Goal: Task Accomplishment & Management: Use online tool/utility

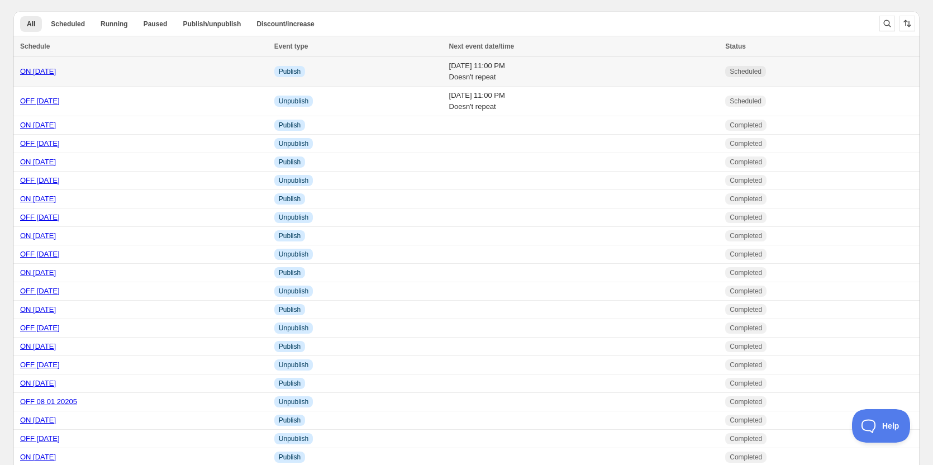
click at [45, 71] on link "ON [DATE]" at bounding box center [38, 71] width 36 height 8
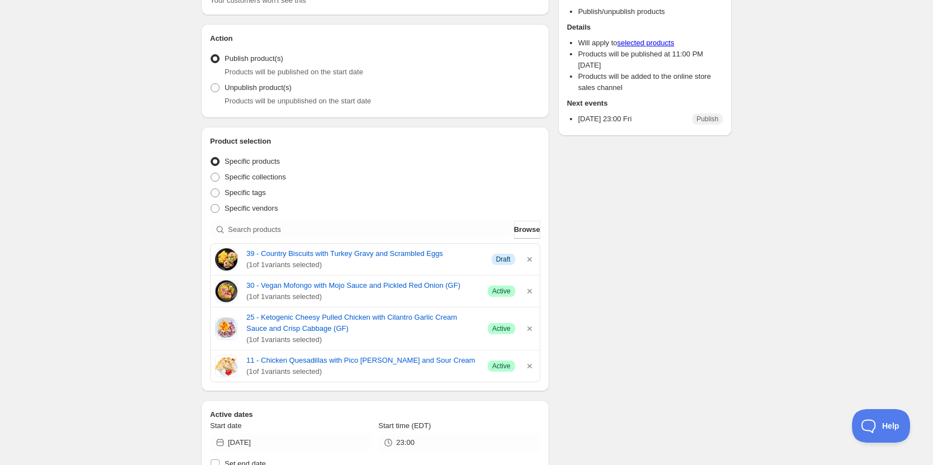
scroll to position [112, 0]
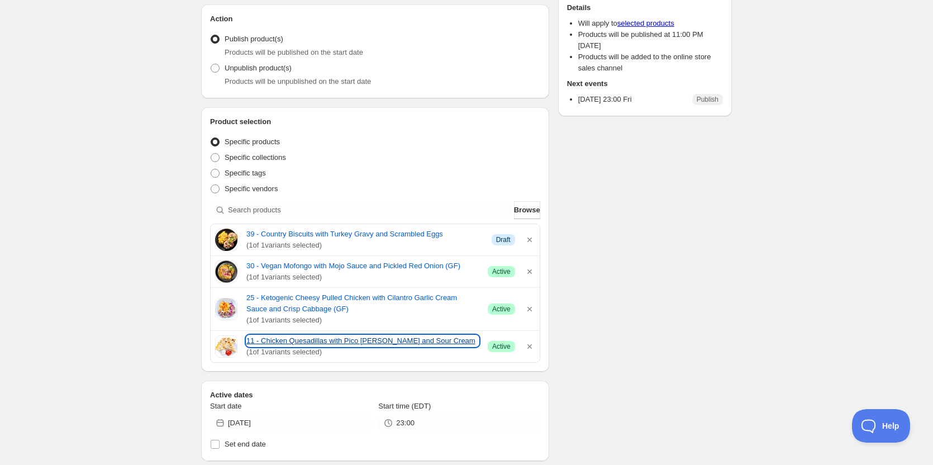
click at [315, 340] on link "11 - Chicken Quesadillas with Pico [PERSON_NAME] and Sour Cream" at bounding box center [362, 340] width 232 height 11
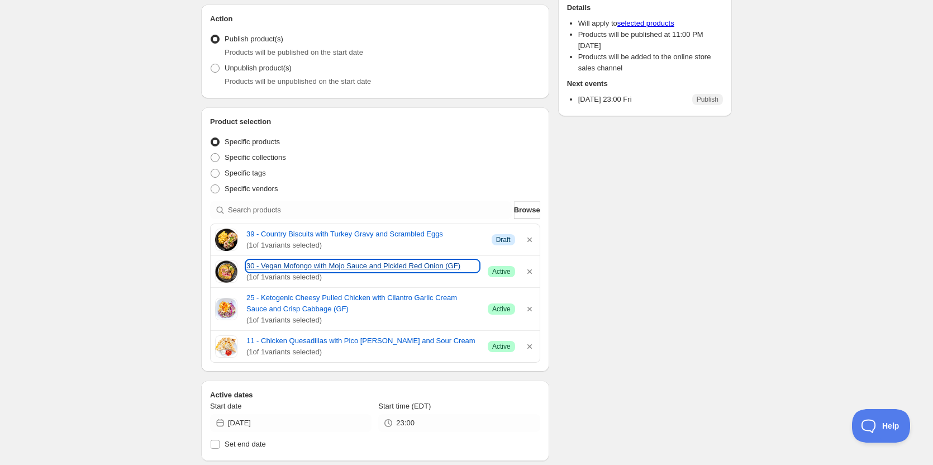
click at [299, 261] on link "30 - Vegan Mofongo with Mojo Sauce and Pickled Red Onion (GF)" at bounding box center [362, 265] width 232 height 11
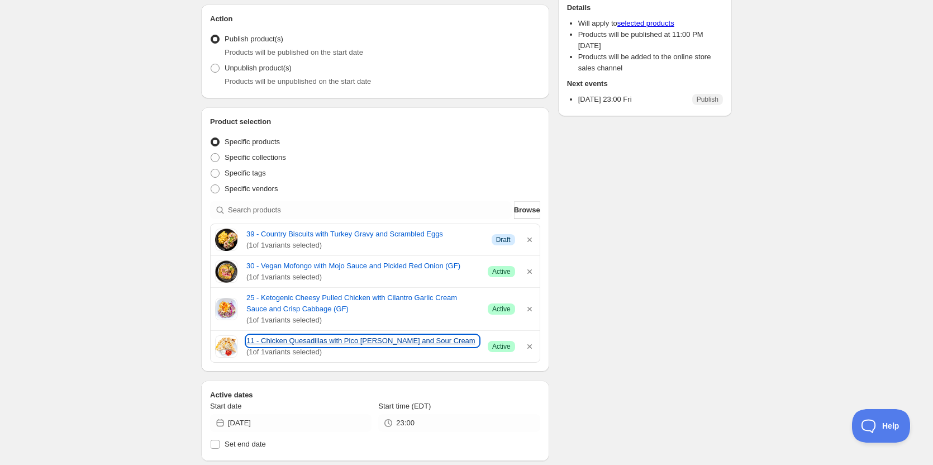
click at [301, 338] on link "11 - Chicken Quesadillas with Pico [PERSON_NAME] and Sour Cream" at bounding box center [362, 340] width 232 height 11
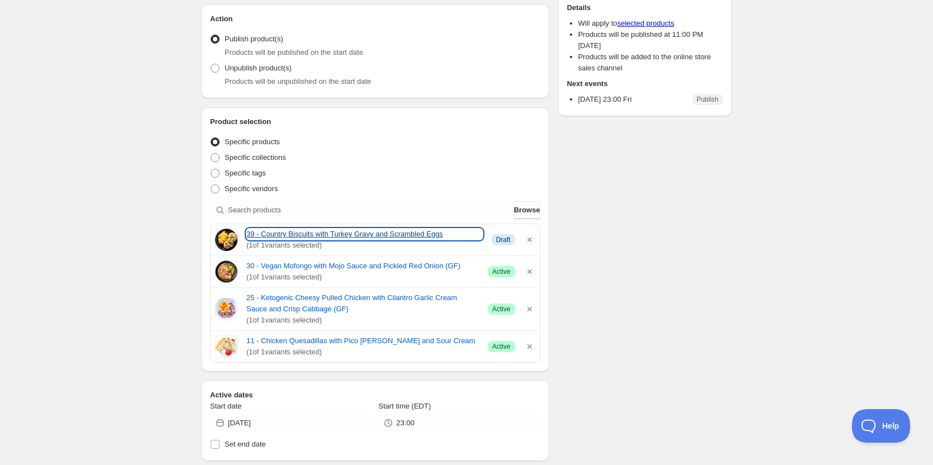
click at [290, 236] on link "39 - Country Biscuits with Turkey Gravy and Scrambled Eggs" at bounding box center [364, 233] width 236 height 11
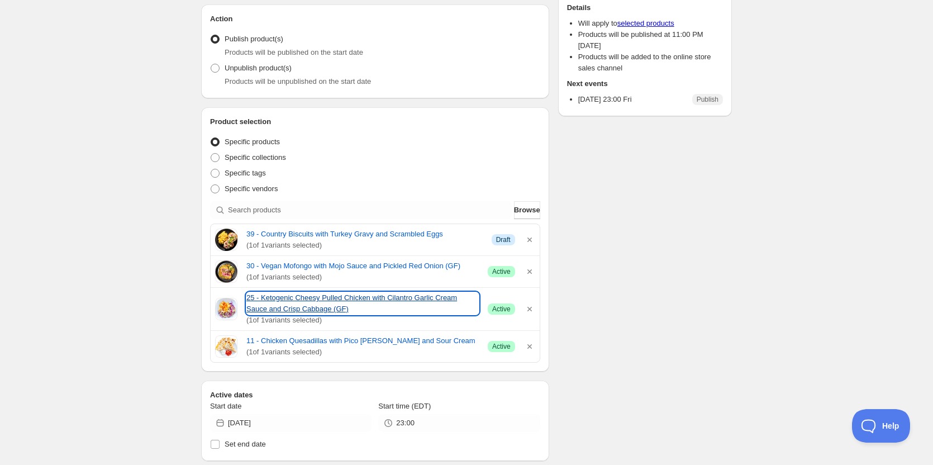
click at [271, 293] on link "25 - Ketogenic Cheesy Pulled Chicken with Cilantro Garlic Cream Sauce and Crisp…" at bounding box center [362, 303] width 232 height 22
click at [305, 296] on link "25 - Ketogenic Cheesy Pulled Chicken with Cilantro Garlic Cream Sauce and Crisp…" at bounding box center [362, 303] width 232 height 22
